Goal: Information Seeking & Learning: Learn about a topic

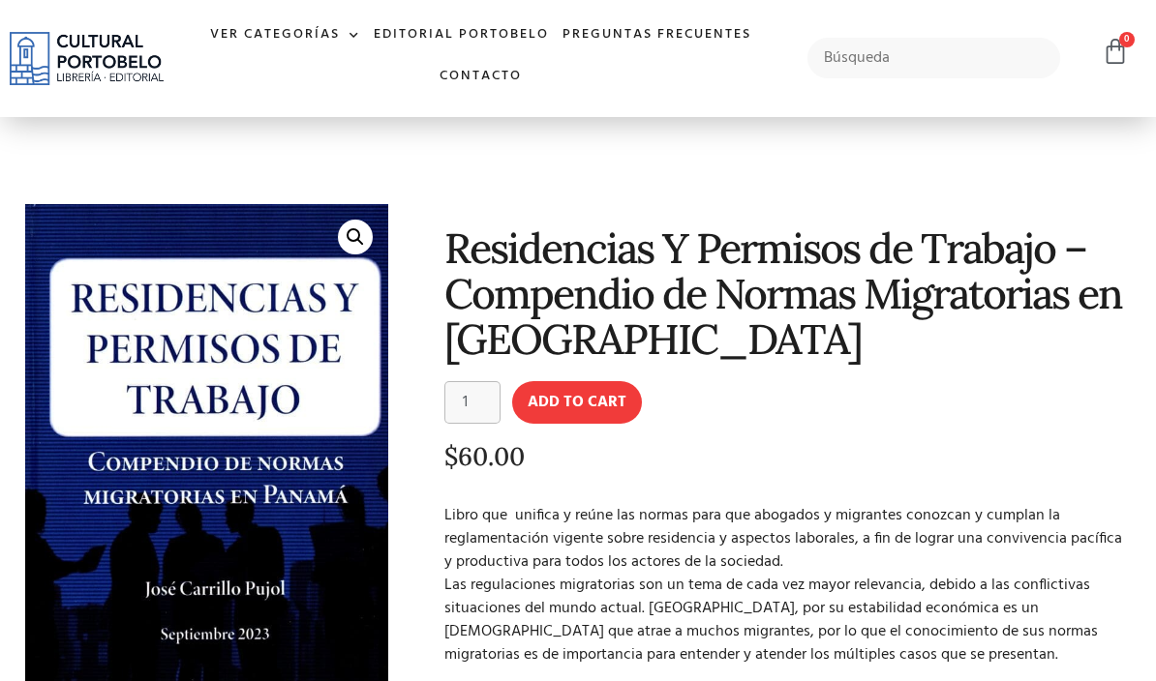
click at [266, 44] on link "Ver Categorías" at bounding box center [285, 36] width 164 height 42
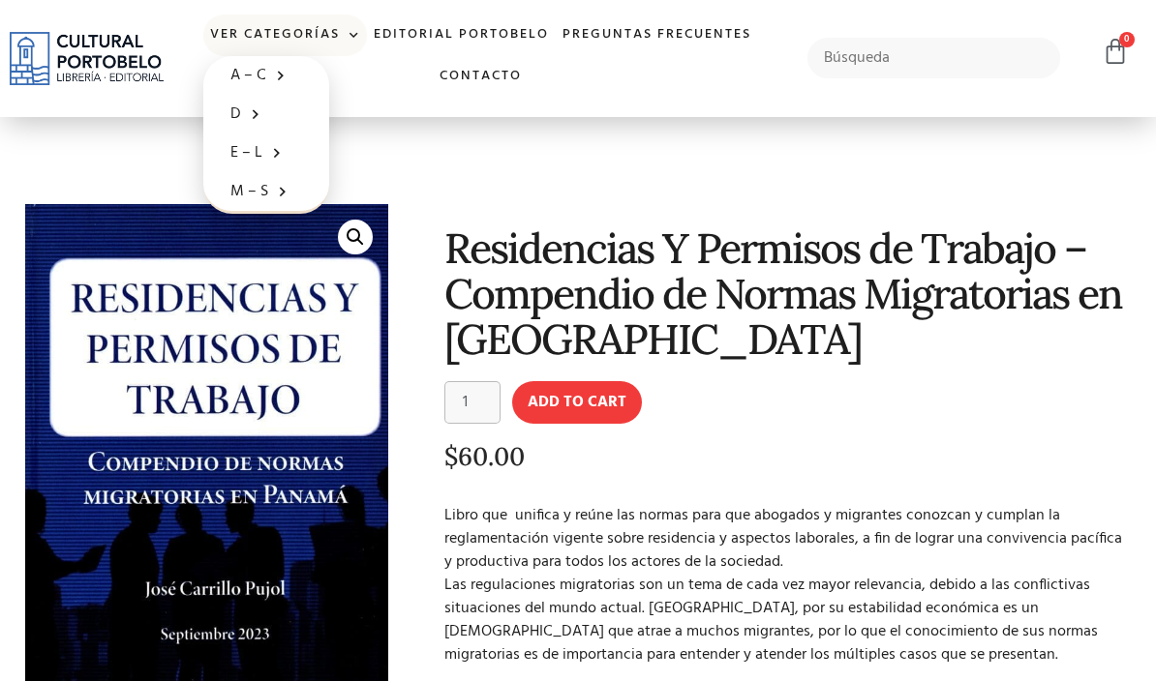
click at [229, 118] on link "D" at bounding box center [266, 114] width 126 height 39
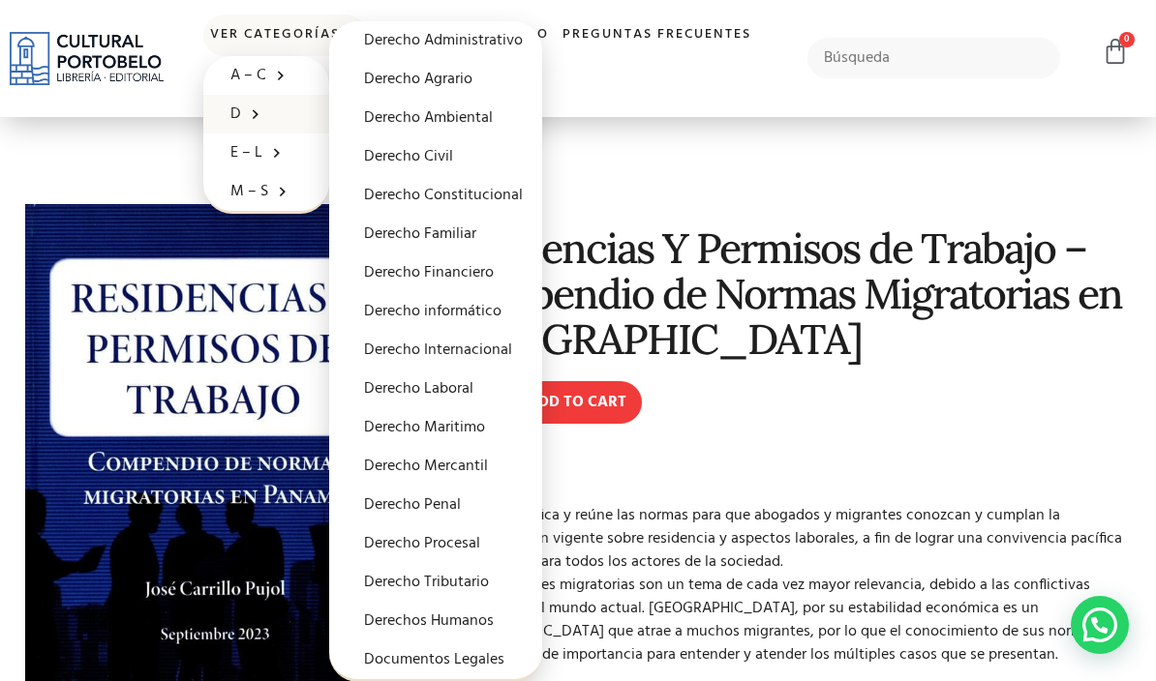
click at [377, 508] on link "Derecho Penal" at bounding box center [435, 505] width 213 height 39
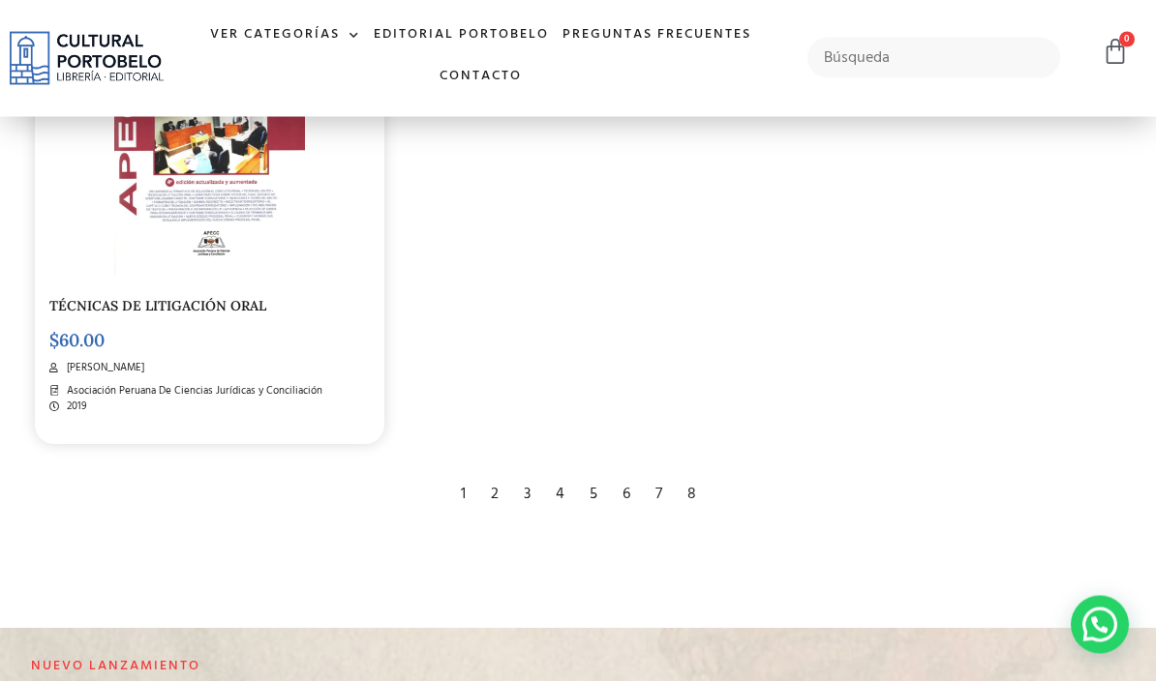
scroll to position [3402, 0]
click at [474, 516] on div "1" at bounding box center [463, 494] width 24 height 43
click at [488, 516] on div "2" at bounding box center [494, 494] width 27 height 43
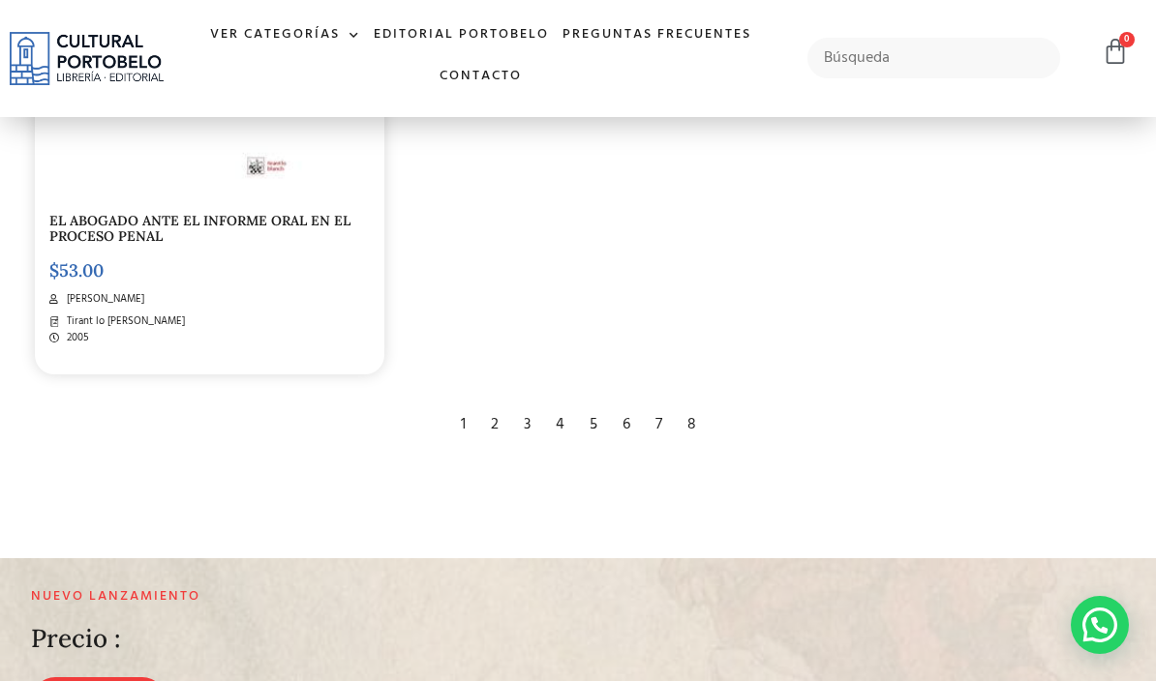
scroll to position [3513, 0]
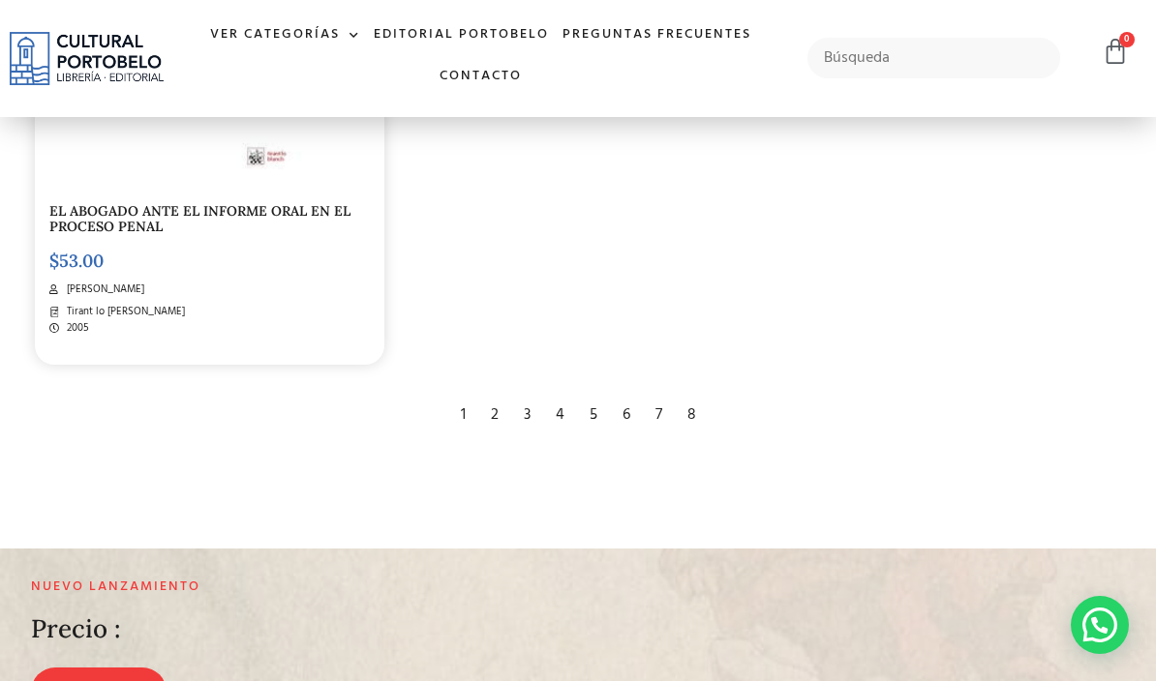
click at [529, 437] on div "3" at bounding box center [527, 415] width 26 height 43
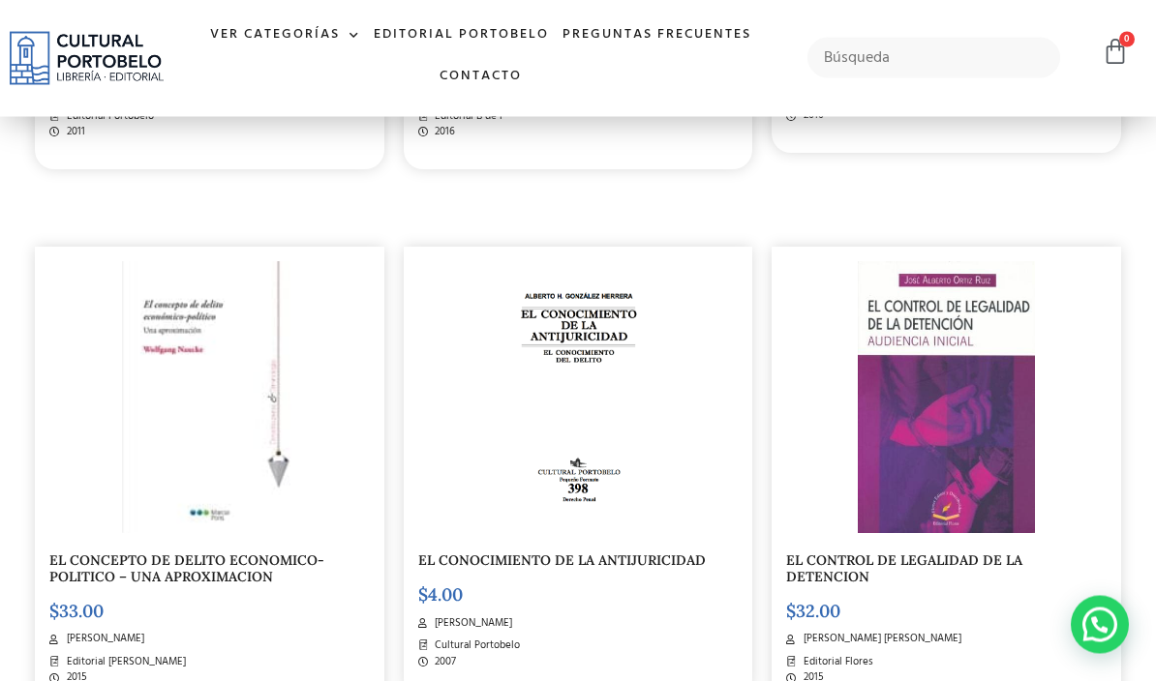
scroll to position [875, 0]
